Goal: Task Accomplishment & Management: Use online tool/utility

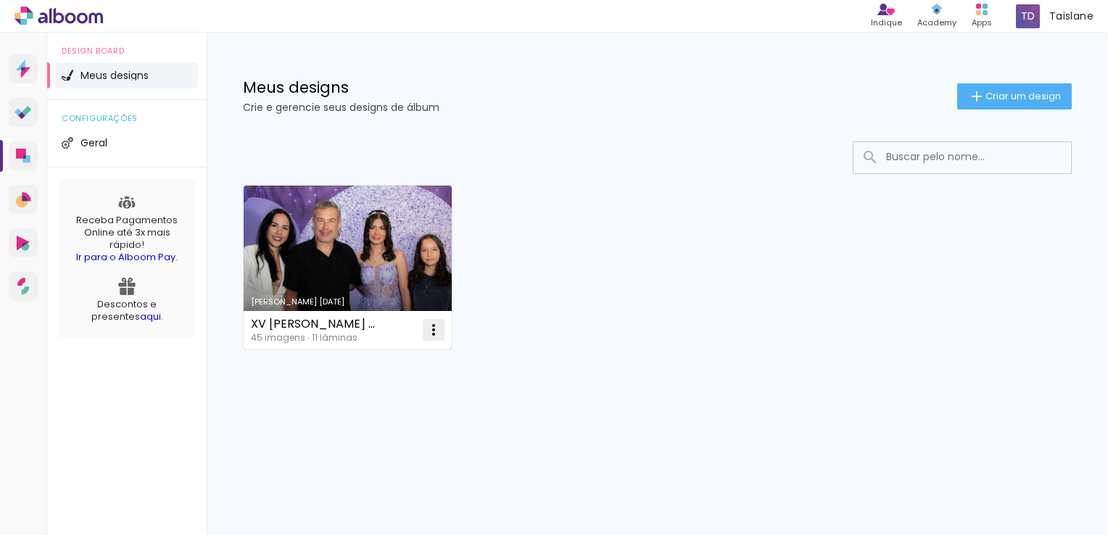
click at [446, 329] on paper-icon-button at bounding box center [433, 330] width 29 height 29
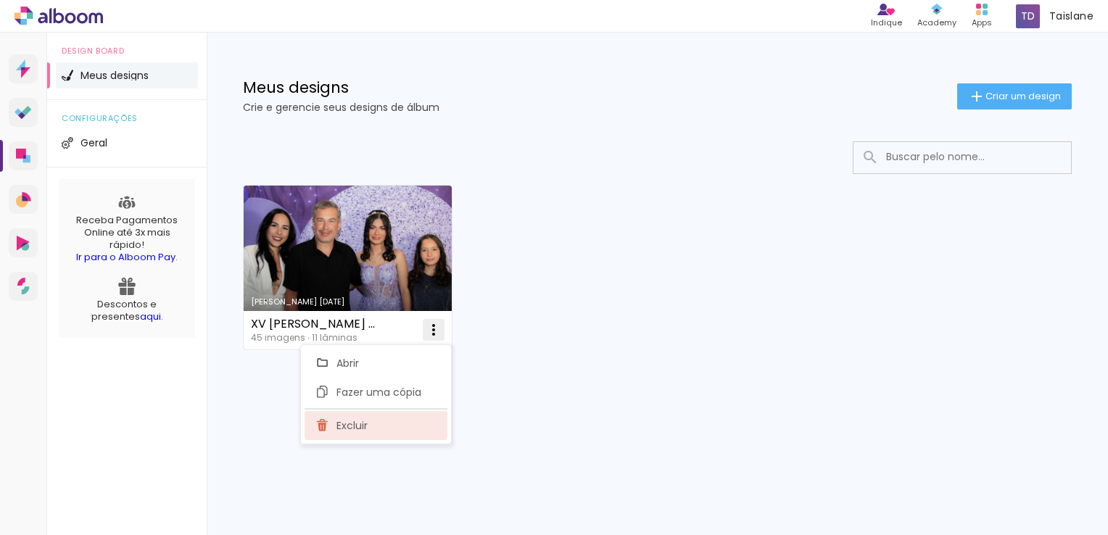
click at [373, 419] on paper-item "Excluir" at bounding box center [376, 425] width 143 height 29
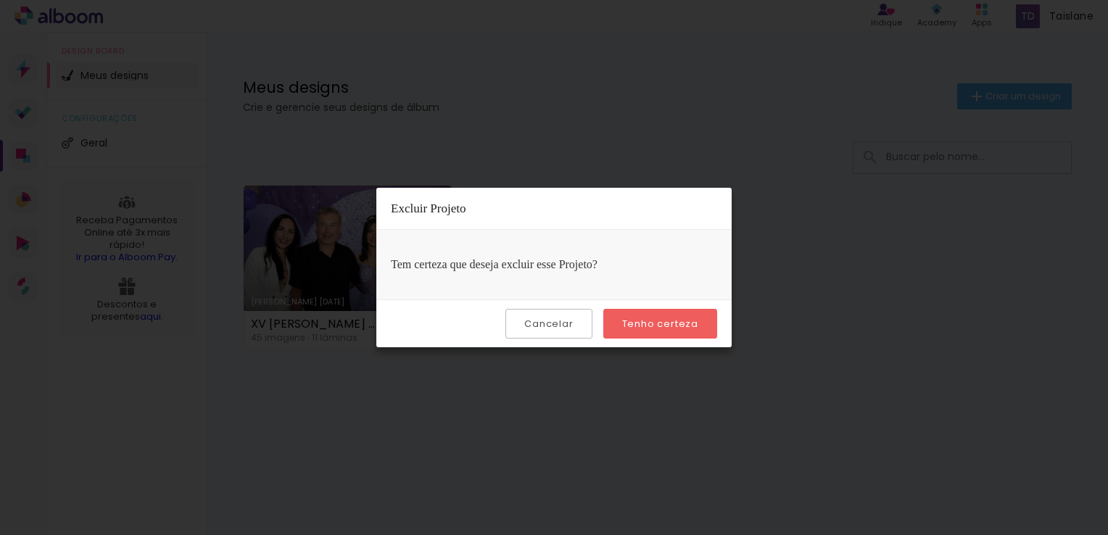
drag, startPoint x: 622, startPoint y: 308, endPoint x: 627, endPoint y: 315, distance: 8.3
click at [623, 308] on div "Cancelar Tenho certeza" at bounding box center [553, 324] width 355 height 48
click at [0, 0] on slot "Tenho certeza" at bounding box center [0, 0] width 0 height 0
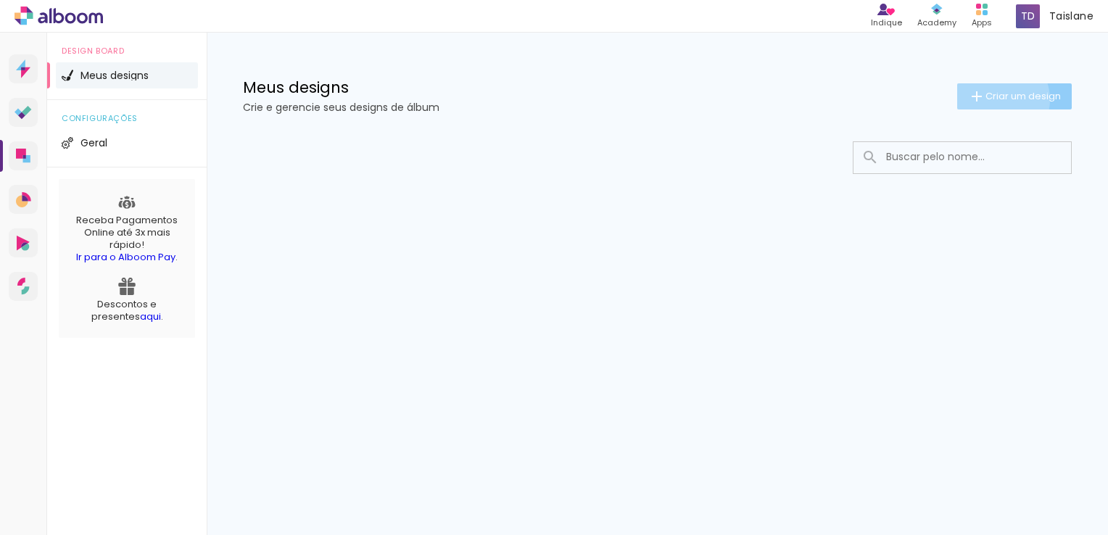
click at [992, 99] on span "Criar um design" at bounding box center [1023, 95] width 75 height 9
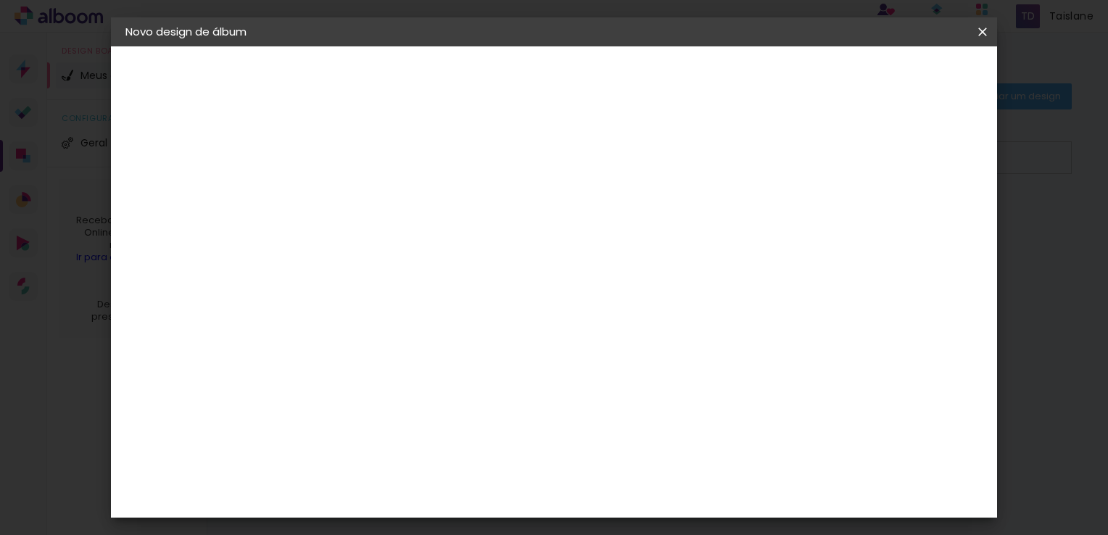
click at [0, 0] on div at bounding box center [0, 0] width 0 height 0
click at [0, 0] on paper-input-container "Título do álbum" at bounding box center [0, 0] width 0 height 0
type input "S"
type input "L K"
type paper-input "L K"
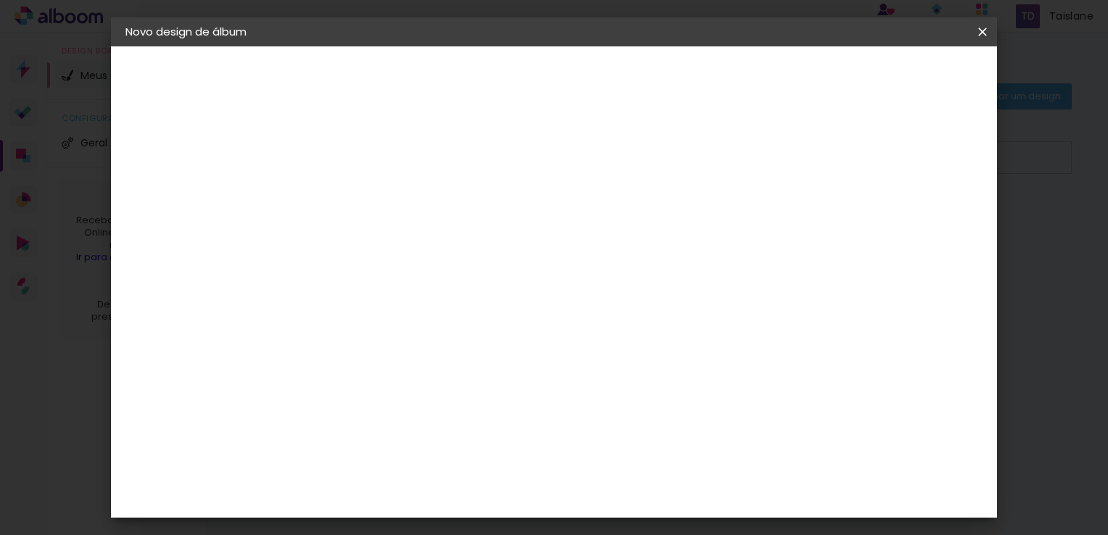
drag, startPoint x: 979, startPoint y: 75, endPoint x: 955, endPoint y: 80, distance: 24.3
click at [0, 0] on header "Informações Dê um título ao seu álbum. Avançar" at bounding box center [0, 0] width 0 height 0
click at [0, 0] on slot "Avançar" at bounding box center [0, 0] width 0 height 0
click at [435, 275] on input at bounding box center [399, 276] width 147 height 18
type input "mati"
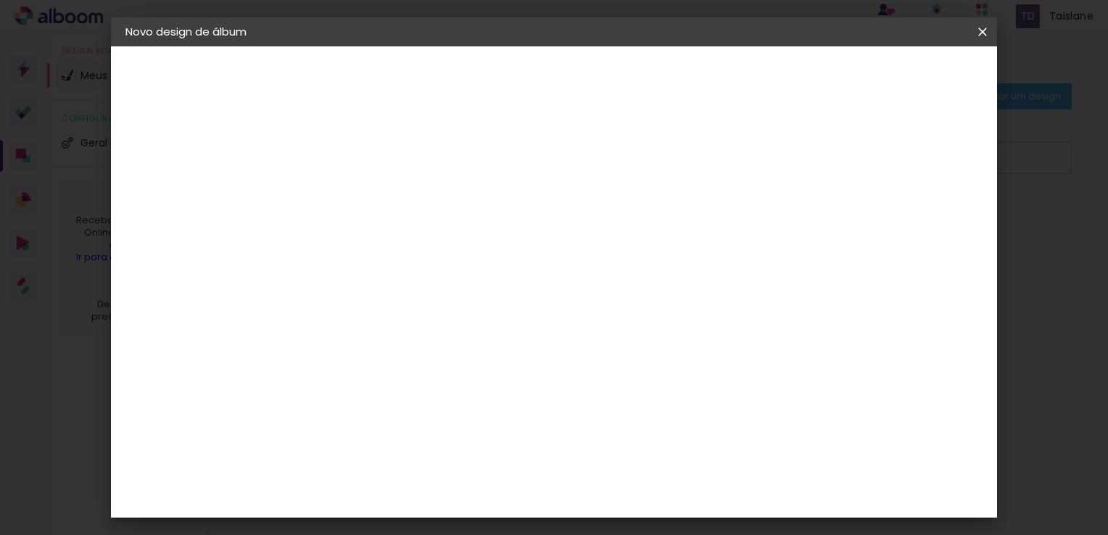
type paper-input "mati"
drag, startPoint x: 440, startPoint y: 312, endPoint x: 429, endPoint y: 312, distance: 10.9
click at [429, 312] on paper-item "Matias Encadernações" at bounding box center [385, 331] width 128 height 38
drag, startPoint x: 429, startPoint y: 312, endPoint x: 411, endPoint y: 321, distance: 20.1
click at [411, 321] on div "Matias Encadernações" at bounding box center [397, 330] width 89 height 23
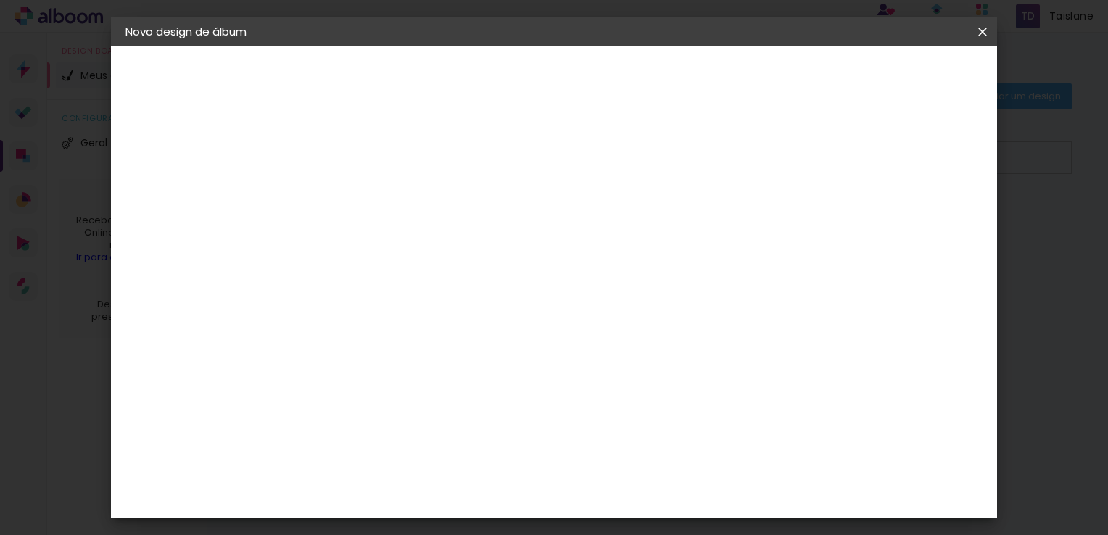
click at [442, 324] on div "Matias Encadernações" at bounding box center [397, 330] width 89 height 23
click at [0, 0] on slot "Avançar" at bounding box center [0, 0] width 0 height 0
click at [419, 247] on input "text" at bounding box center [391, 253] width 57 height 22
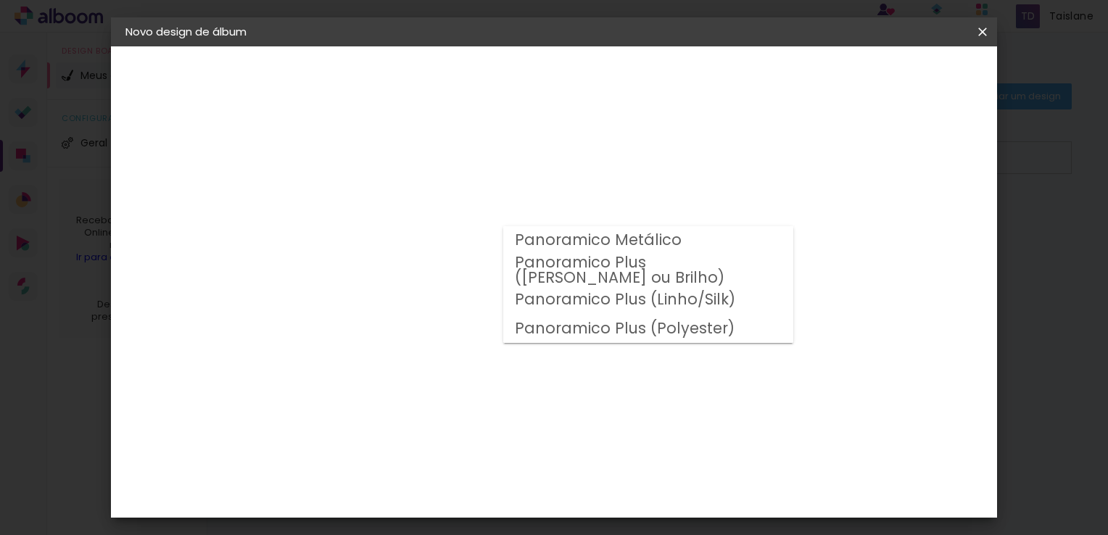
click at [0, 0] on slot "Panoramico Plus (Fosco ou Brilho)" at bounding box center [0, 0] width 0 height 0
type input "Panoramico Plus (Fosco ou Brilho)"
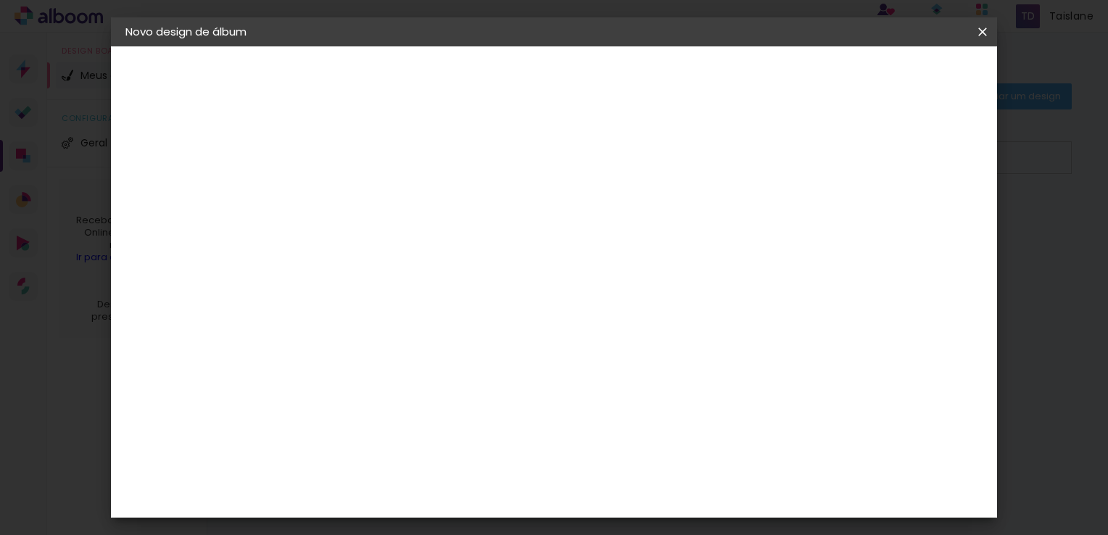
scroll to position [236, 0]
click at [461, 390] on span "20 × 25" at bounding box center [426, 409] width 67 height 38
click at [0, 0] on slot "Avançar" at bounding box center [0, 0] width 0 height 0
type input "3"
type paper-input "3"
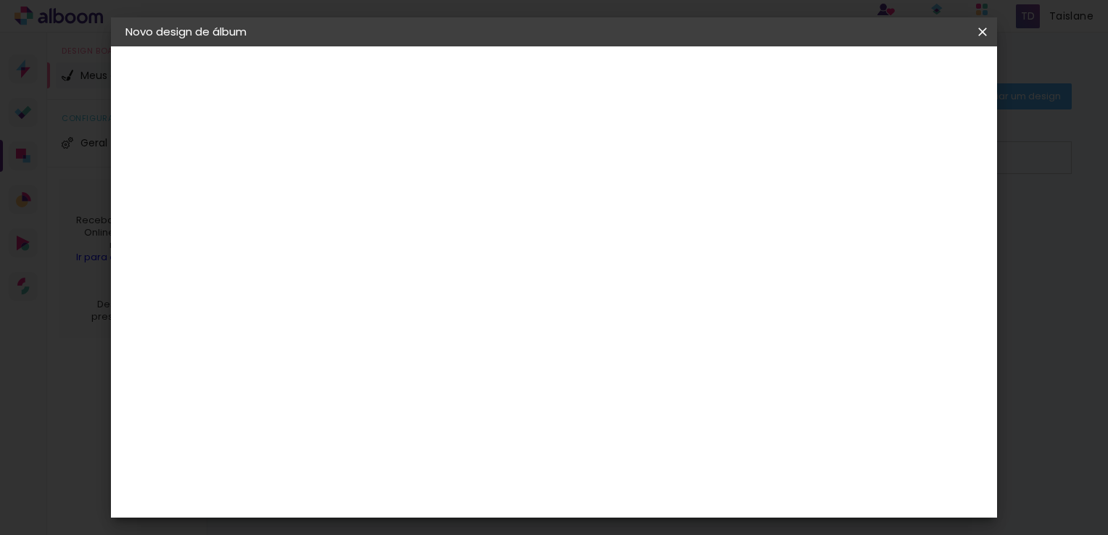
click at [366, 152] on input "3" at bounding box center [351, 156] width 50 height 18
type input "2"
type paper-input "2"
click at [371, 160] on input "2" at bounding box center [351, 156] width 50 height 18
type input "1"
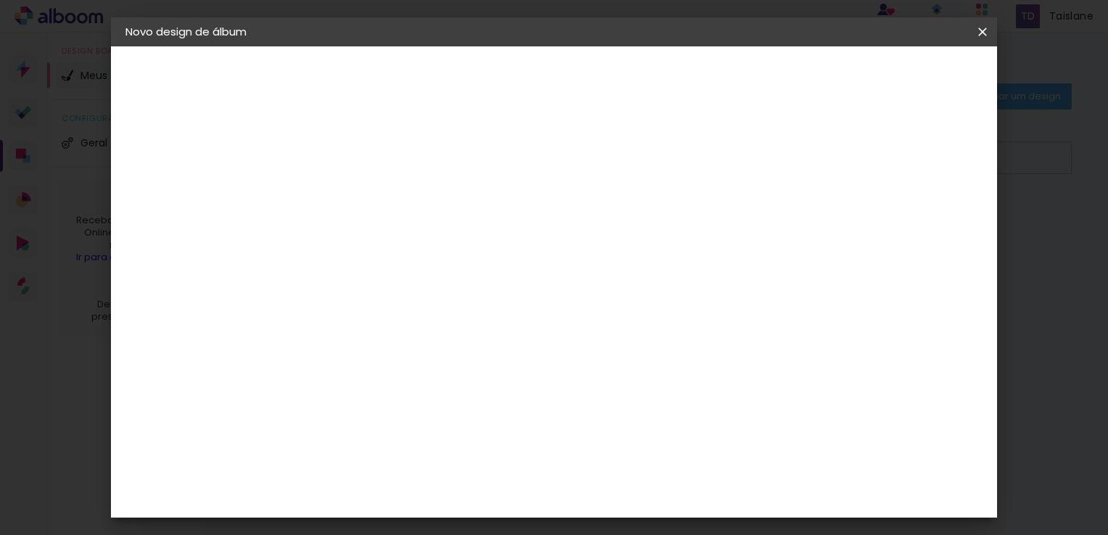
type paper-input "1"
click at [371, 160] on input "1" at bounding box center [351, 156] width 50 height 18
click at [0, 0] on slot "Mostrar sangria" at bounding box center [0, 0] width 0 height 0
type paper-checkbox "on"
click at [892, 75] on span "Iniciar design" at bounding box center [859, 77] width 66 height 10
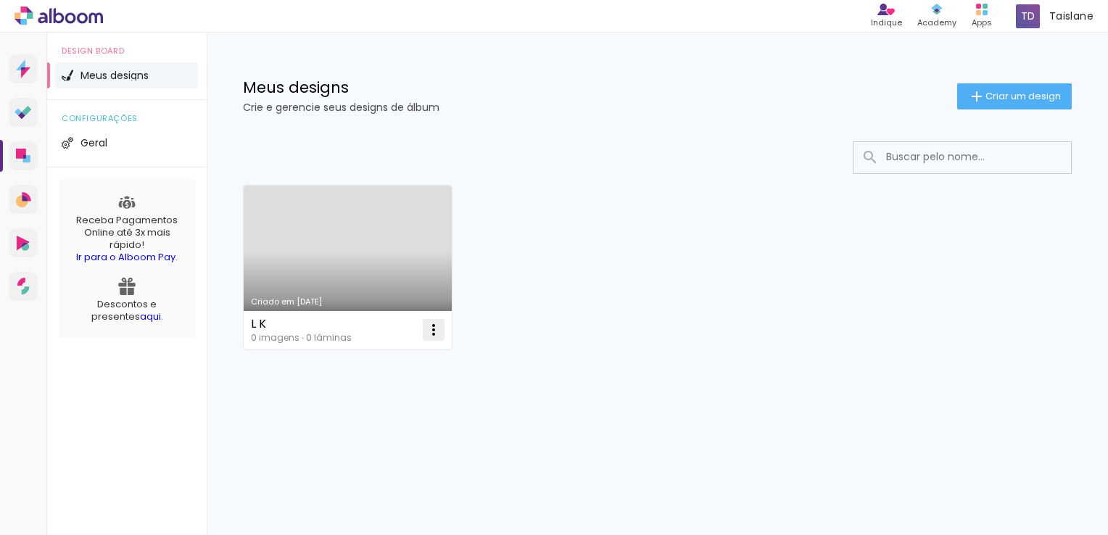
click at [432, 324] on iron-icon at bounding box center [433, 329] width 17 height 17
click at [289, 316] on div "L K 0 imagens ∙ 0 lâminas Abrir Fazer uma cópia Excluir" at bounding box center [348, 330] width 208 height 38
click at [267, 334] on div "0 imagens ∙ 0 lâminas" at bounding box center [301, 338] width 101 height 9
click at [281, 294] on link "Criado em [DATE]" at bounding box center [348, 268] width 208 height 164
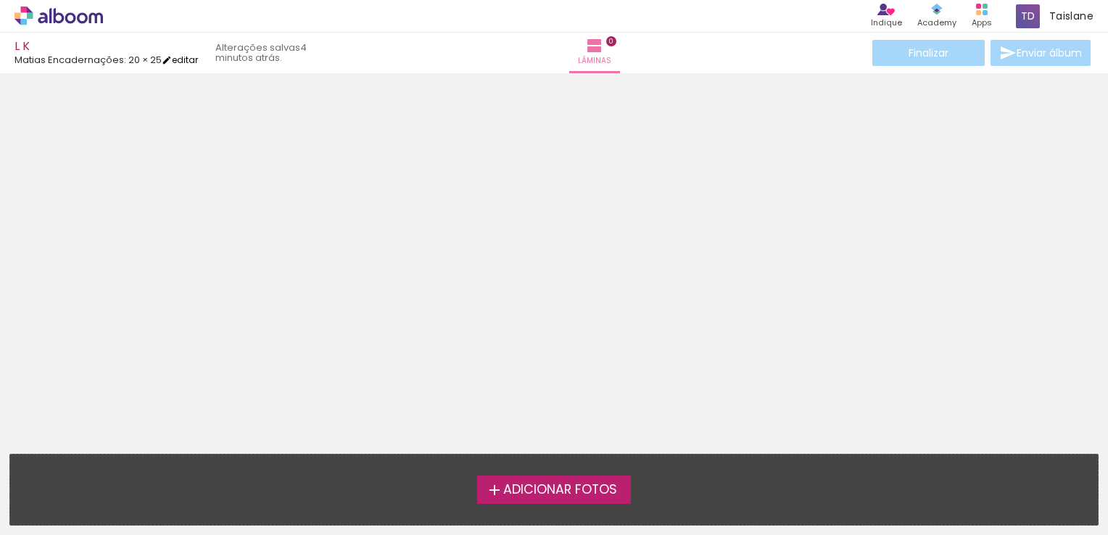
click at [189, 59] on link "editar" at bounding box center [180, 60] width 36 height 12
type input "1"
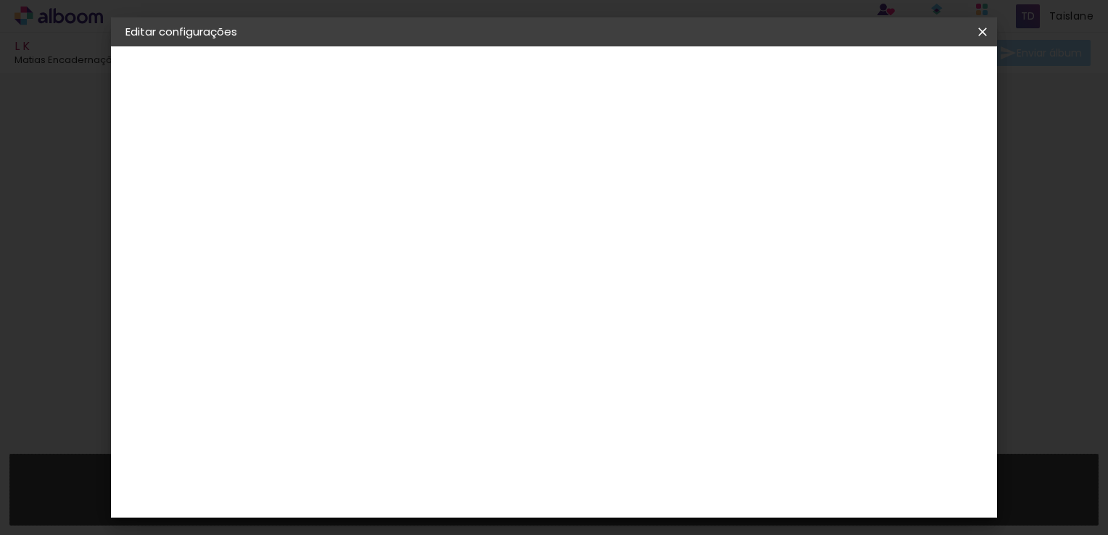
click at [180, 215] on small "20.3 × 50.8 cm" at bounding box center [200, 211] width 63 height 9
click at [442, 235] on div "Escolha o tamanho" at bounding box center [400, 268] width 84 height 67
click at [442, 239] on div "Escolha o tamanho" at bounding box center [400, 268] width 84 height 67
click at [442, 235] on div "Escolha o tamanho" at bounding box center [400, 268] width 84 height 67
click at [442, 236] on div "Escolha o tamanho" at bounding box center [400, 268] width 84 height 67
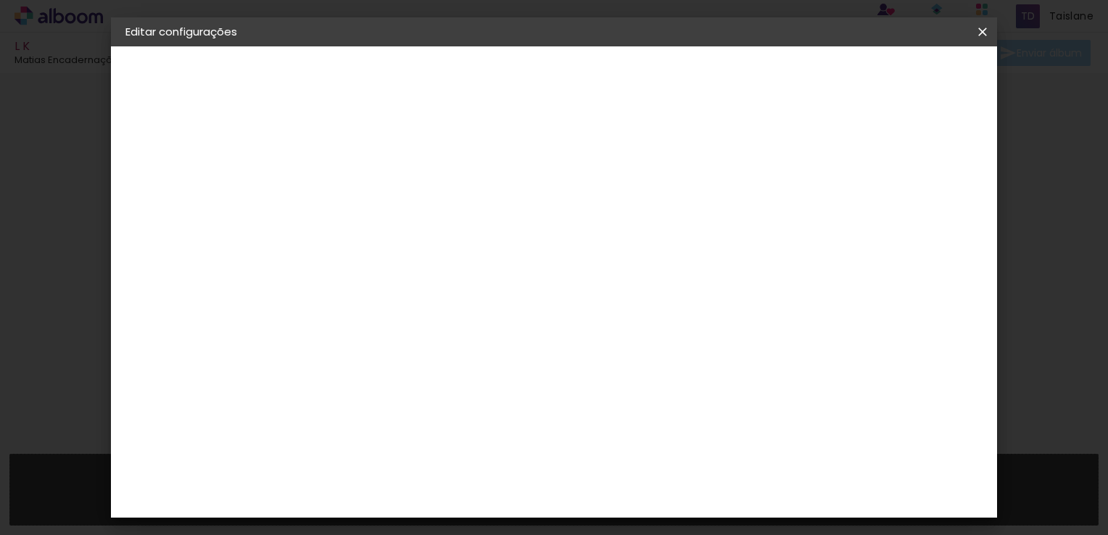
click at [442, 235] on div "Escolha o tamanho" at bounding box center [400, 268] width 84 height 67
click at [442, 242] on div "Escolha o tamanho" at bounding box center [400, 268] width 84 height 67
drag, startPoint x: 175, startPoint y: 151, endPoint x: 157, endPoint y: 155, distance: 17.9
click at [173, 152] on div "2. Especificações" at bounding box center [204, 148] width 159 height 17
click at [125, 174] on paper-button at bounding box center [204, 179] width 159 height 29
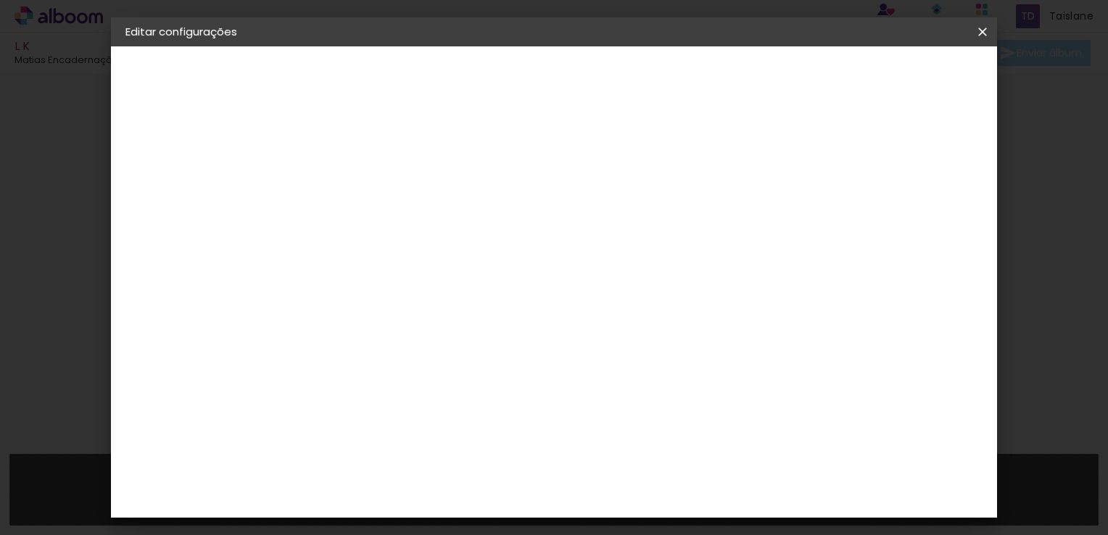
click at [392, 271] on input at bounding box center [399, 276] width 147 height 18
type input "mati"
type paper-input "mati"
click at [442, 331] on div "Matias Encadernações" at bounding box center [397, 330] width 89 height 23
click at [428, 334] on paper-item "Matias Encadernações" at bounding box center [385, 331] width 128 height 38
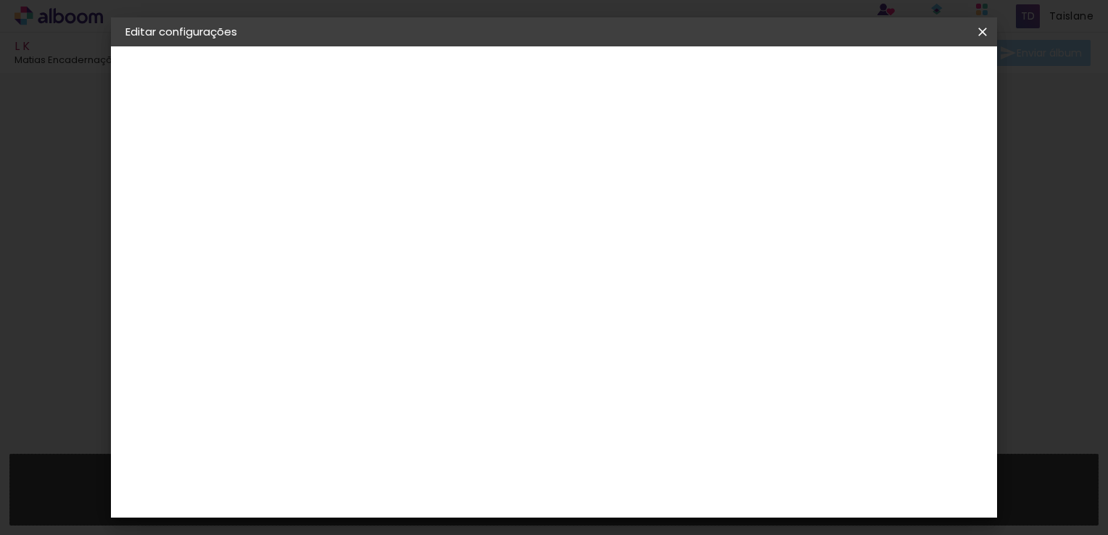
click at [0, 0] on slot "Avançar" at bounding box center [0, 0] width 0 height 0
click at [419, 242] on input "text" at bounding box center [391, 253] width 57 height 22
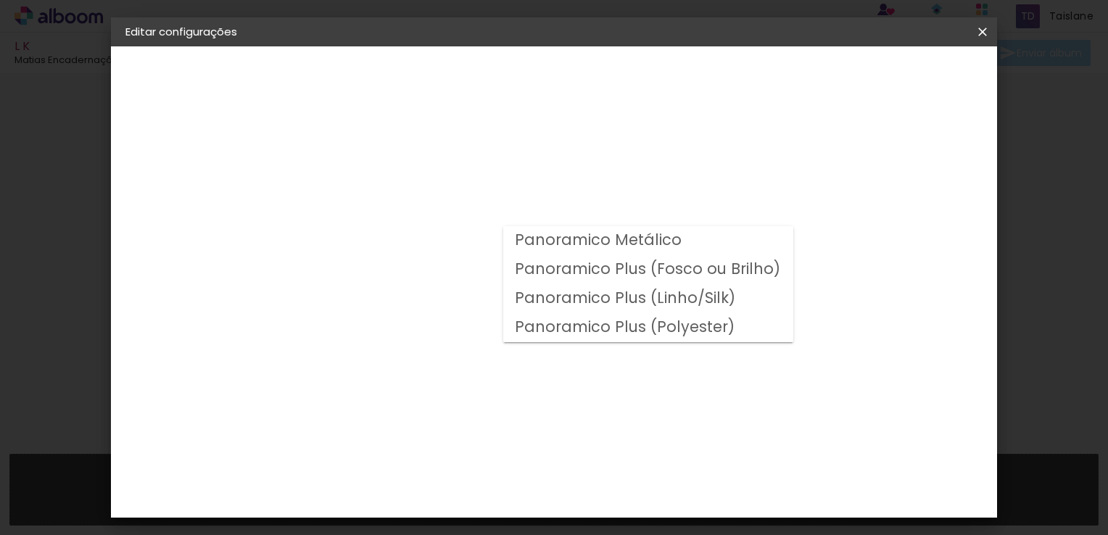
click at [0, 0] on slot "Panoramico Plus (Fosco ou Brilho)" at bounding box center [0, 0] width 0 height 0
type input "Panoramico Plus (Fosco ou Brilho)"
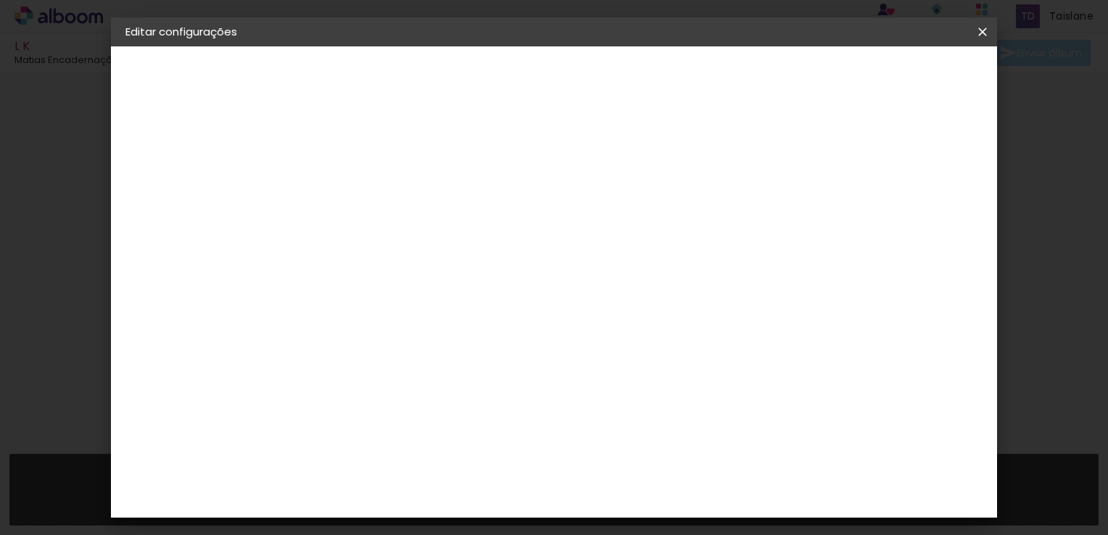
scroll to position [510, 0]
click at [599, 84] on paper-button "Avançar" at bounding box center [563, 77] width 71 height 25
click at [0, 0] on slot "Mostrar sangria" at bounding box center [0, 0] width 0 height 0
type paper-checkbox "on"
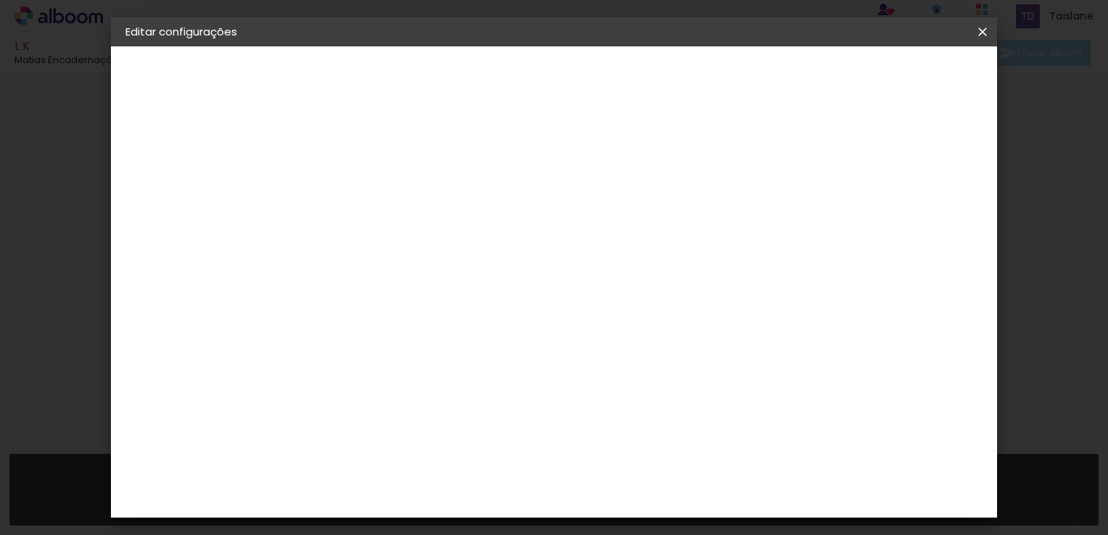
click at [771, 74] on span "Salvar configurações" at bounding box center [717, 77] width 107 height 10
